Goal: Task Accomplishment & Management: Manage account settings

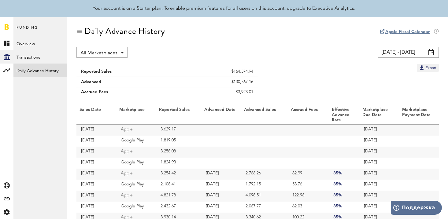
click at [432, 53] on span at bounding box center [432, 52] width 6 height 6
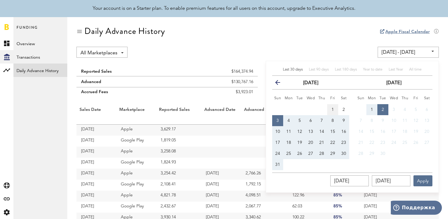
click at [332, 108] on span "1" at bounding box center [333, 110] width 2 height 4
type input "08/01/25 - 08/01/25"
type input "08/01/2025"
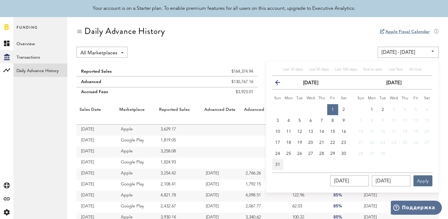
click at [276, 166] on span "31" at bounding box center [277, 165] width 5 height 4
type input "08/01/25 - 08/31/25"
type input "08/31/2025"
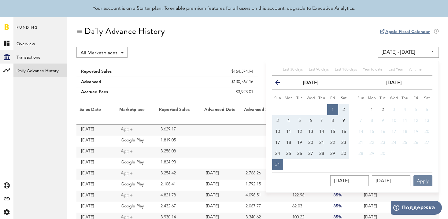
click at [425, 180] on button "Apply" at bounding box center [423, 181] width 19 height 11
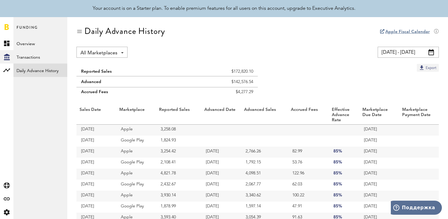
click at [430, 68] on button "Export" at bounding box center [428, 68] width 22 height 8
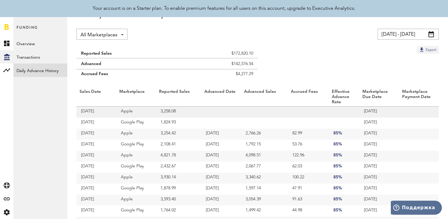
scroll to position [25, 0]
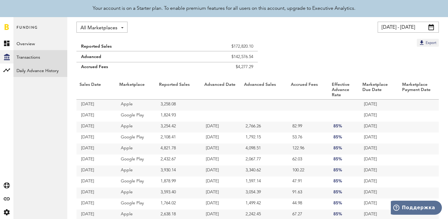
click at [49, 56] on link "Transactions" at bounding box center [40, 56] width 54 height 13
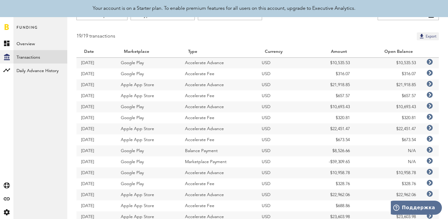
scroll to position [55, 0]
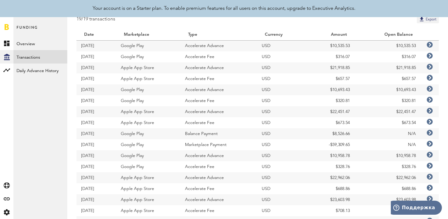
click at [428, 133] on icon at bounding box center [430, 133] width 6 height 6
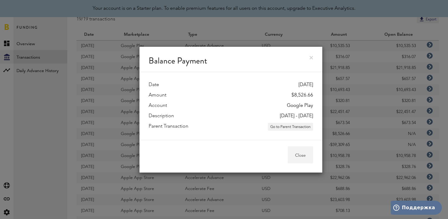
click at [292, 157] on button "Close" at bounding box center [300, 155] width 25 height 17
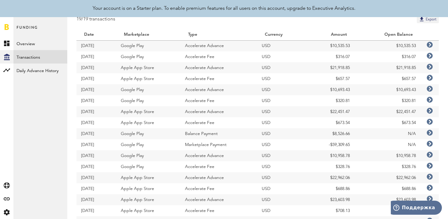
click at [429, 145] on icon at bounding box center [430, 144] width 6 height 6
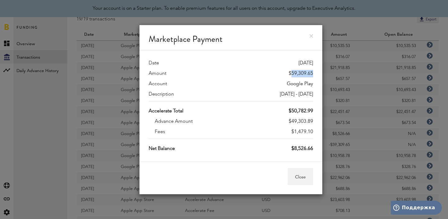
drag, startPoint x: 292, startPoint y: 73, endPoint x: 313, endPoint y: 73, distance: 21.4
click at [313, 73] on div "Date 08/15/25 Amount $59,309.65 Account Google Play Description 2025-07-01 - 20…" at bounding box center [230, 105] width 183 height 111
copy div "59,309.65"
click at [304, 178] on button "Close" at bounding box center [300, 176] width 25 height 17
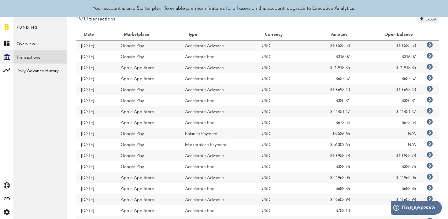
click at [431, 134] on icon at bounding box center [430, 133] width 6 height 6
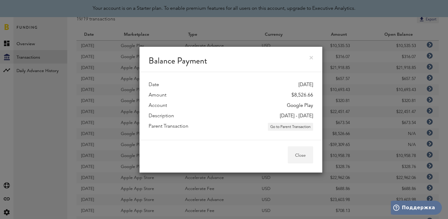
click at [300, 154] on button "Close" at bounding box center [300, 155] width 25 height 17
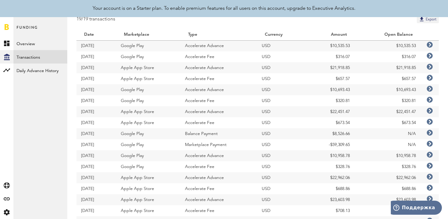
click at [431, 143] on icon at bounding box center [430, 144] width 6 height 6
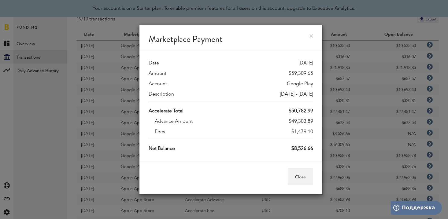
drag, startPoint x: 294, startPoint y: 132, endPoint x: 316, endPoint y: 132, distance: 22.0
click at [316, 132] on div "Date 08/15/25 Amount $59,309.65 Account Google Play Description 2025-07-01 - 20…" at bounding box center [230, 105] width 183 height 111
copy div "1,479.10"
